Goal: Obtain resource: Obtain resource

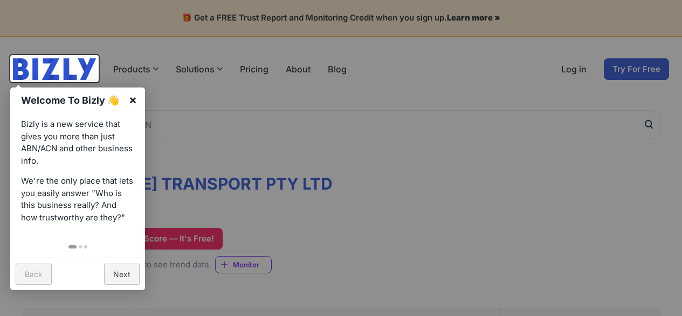
scroll to position [27, 0]
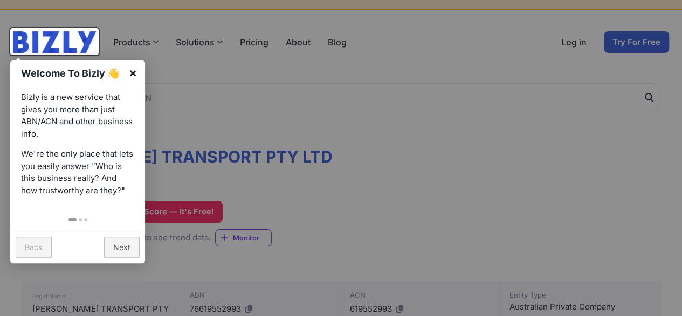
click at [133, 77] on link "×" at bounding box center [133, 72] width 24 height 24
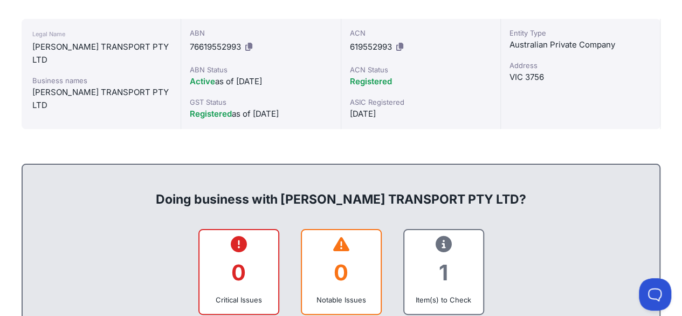
scroll to position [354, 0]
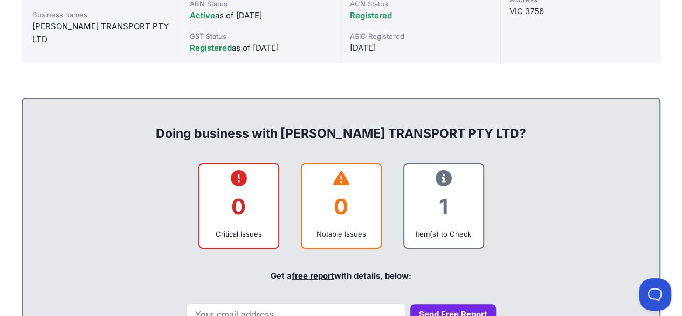
click at [452, 187] on div "1" at bounding box center [444, 207] width 62 height 44
click at [442, 203] on div "1" at bounding box center [444, 207] width 62 height 44
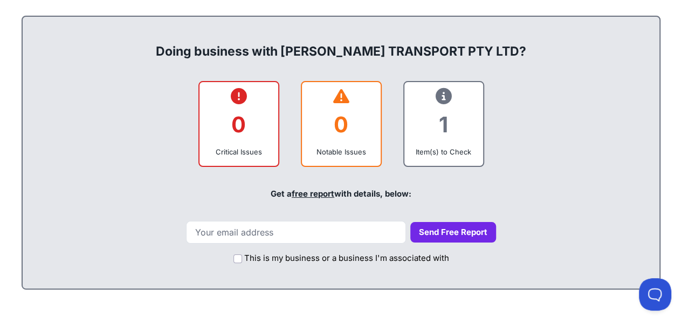
scroll to position [437, 0]
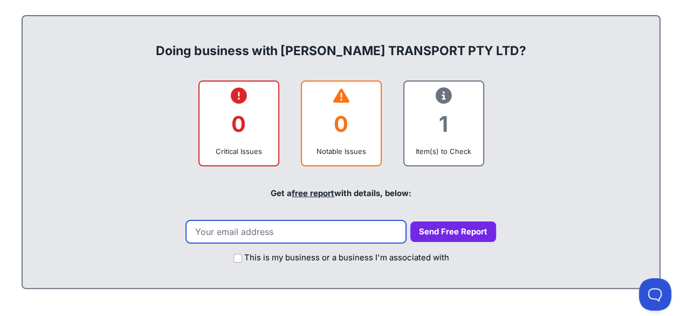
click at [296, 226] on input "email" at bounding box center [296, 231] width 220 height 23
type input "[EMAIL_ADDRESS][DOMAIN_NAME]"
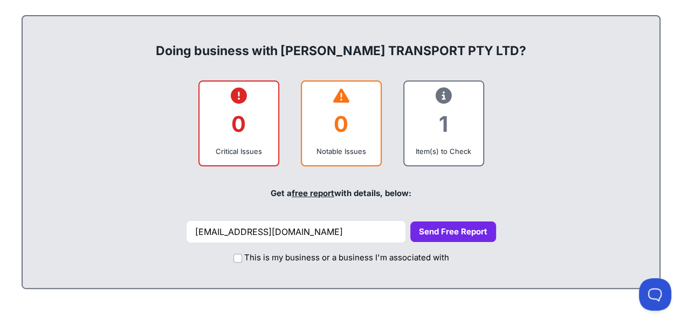
click at [450, 223] on button "Send Free Report" at bounding box center [454, 231] width 86 height 21
click at [436, 228] on button "Send Free Report" at bounding box center [454, 231] width 86 height 21
click at [235, 255] on input "This is my business or a business I'm associated with" at bounding box center [238, 258] width 9 height 9
checkbox input "true"
click at [439, 234] on button "Send Free Report" at bounding box center [454, 231] width 86 height 21
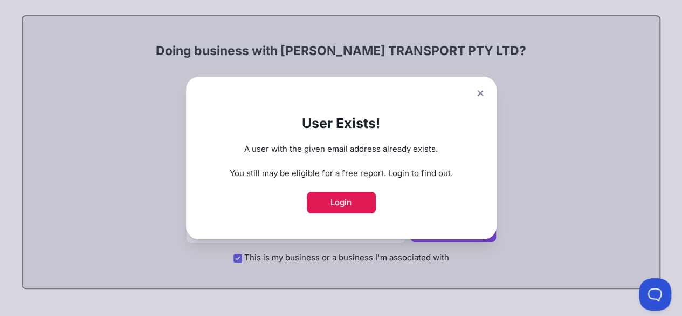
click at [346, 202] on link "Login" at bounding box center [341, 203] width 69 height 22
click at [484, 90] on icon at bounding box center [480, 93] width 6 height 7
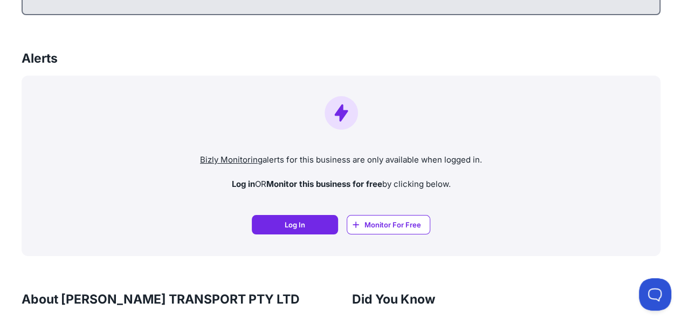
scroll to position [672, 0]
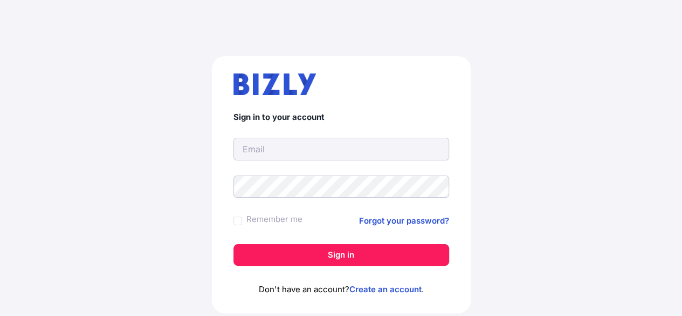
click at [356, 152] on input "text" at bounding box center [342, 149] width 216 height 23
